Goal: Information Seeking & Learning: Find specific page/section

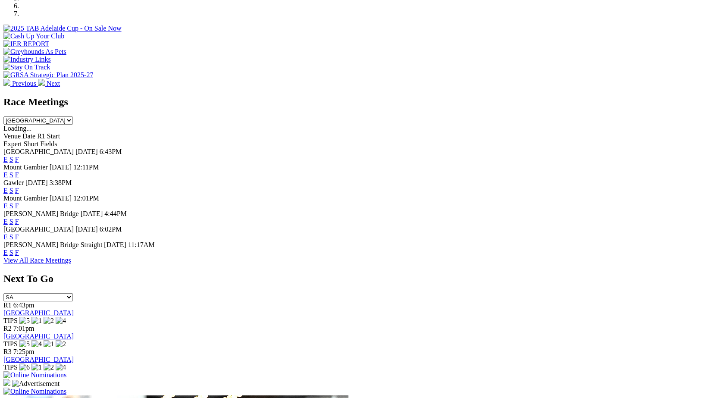
scroll to position [334, 0]
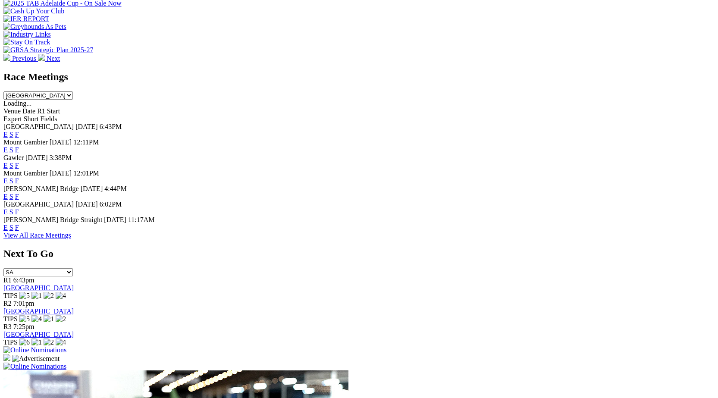
click at [19, 211] on link "F" at bounding box center [17, 211] width 4 height 7
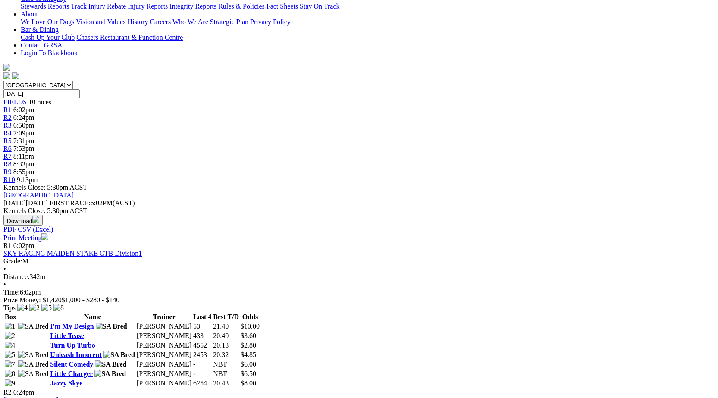
scroll to position [211, 0]
